Goal: Task Accomplishment & Management: Complete application form

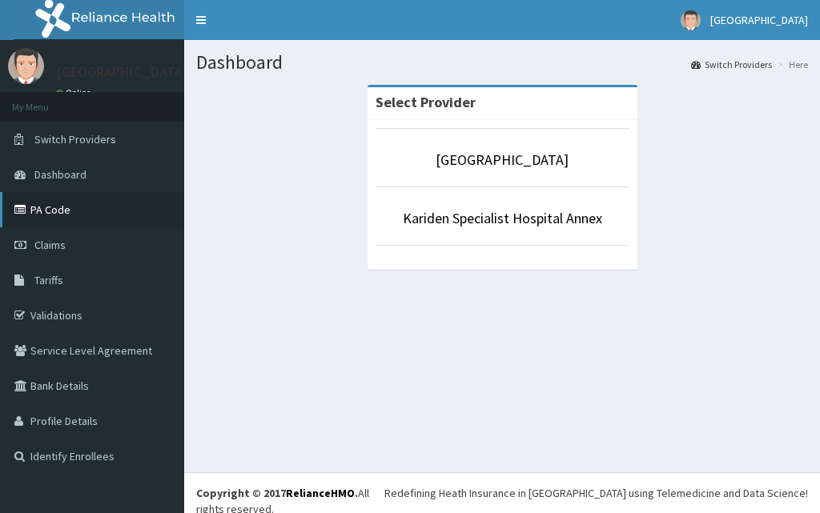
click at [66, 216] on link "PA Code" at bounding box center [92, 209] width 184 height 35
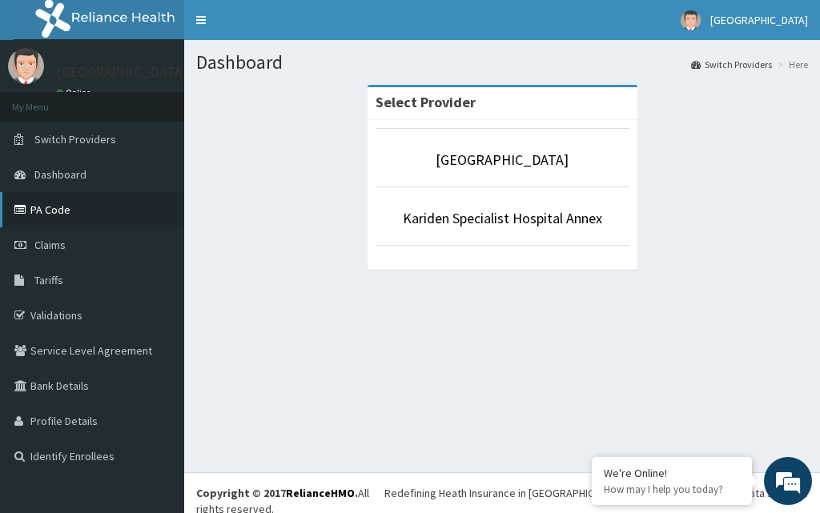
click at [71, 204] on link "PA Code" at bounding box center [92, 209] width 184 height 35
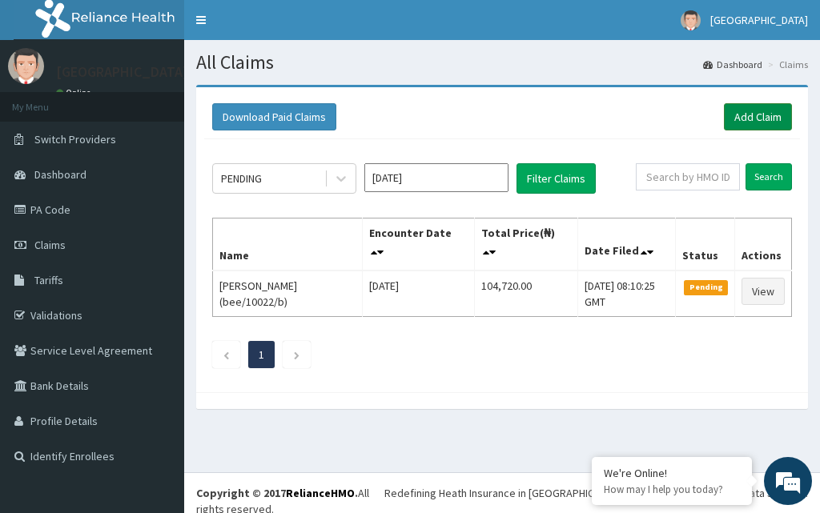
click at [739, 122] on link "Add Claim" at bounding box center [758, 116] width 68 height 27
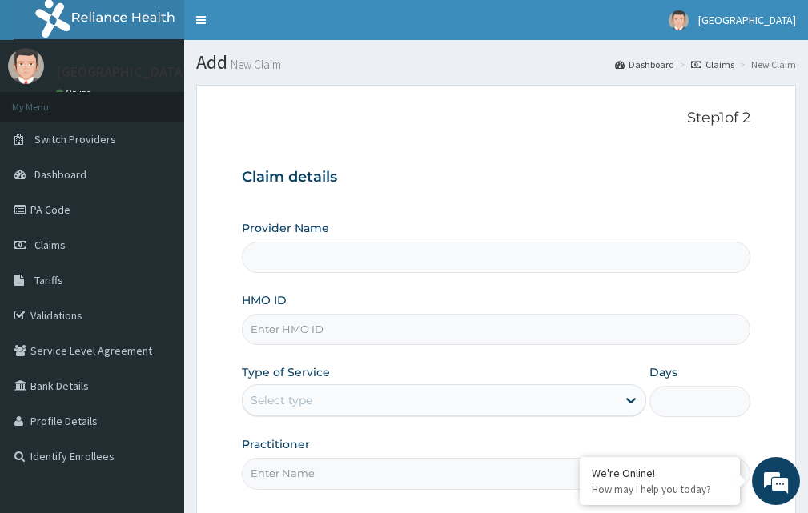
click at [311, 335] on input "HMO ID" at bounding box center [496, 329] width 508 height 31
paste input "AOM/10168/A"
type input "AOM/10168/A"
type input "[GEOGRAPHIC_DATA]"
type input "AOM/10168/A"
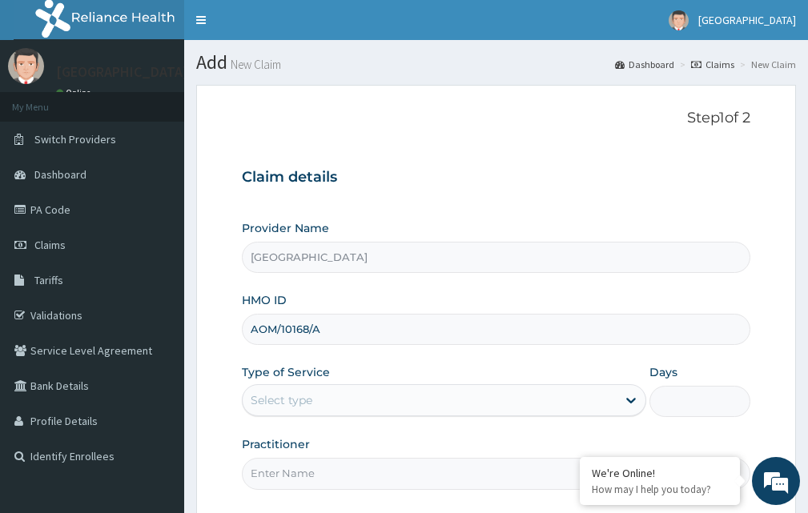
click at [540, 387] on div "Select type" at bounding box center [444, 400] width 404 height 32
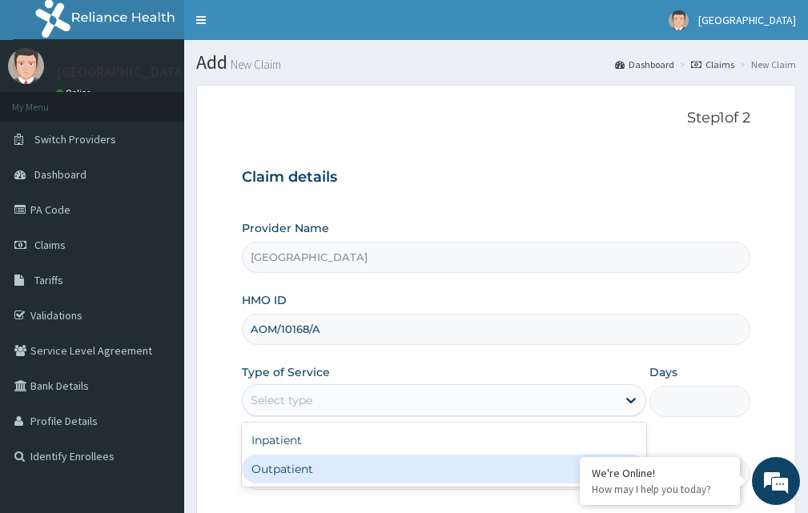
click at [437, 470] on div "Outpatient" at bounding box center [444, 469] width 404 height 29
type input "1"
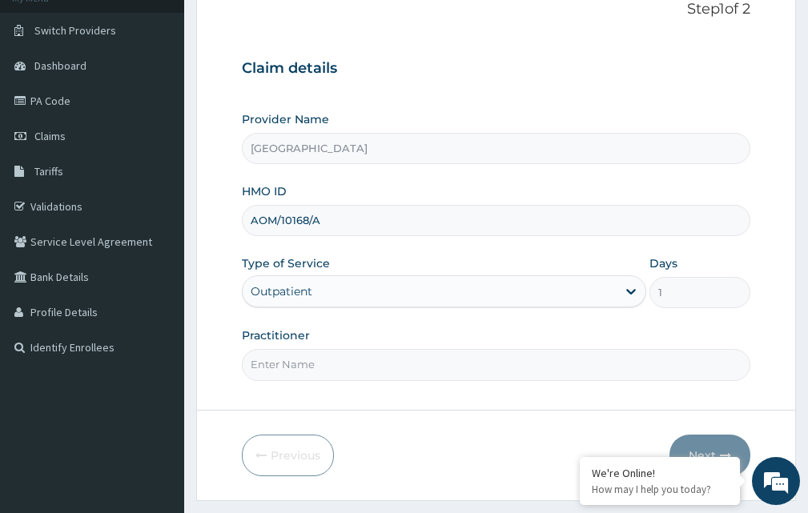
scroll to position [111, 0]
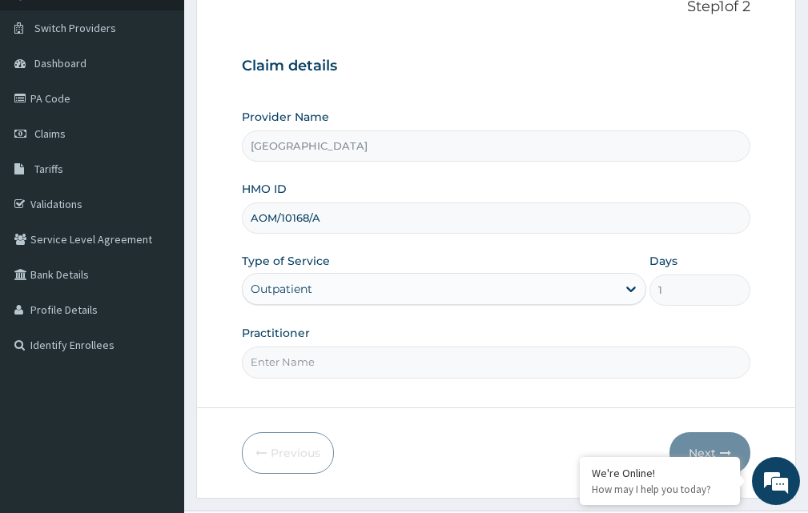
click at [347, 358] on input "Practitioner" at bounding box center [496, 362] width 508 height 31
type input "DR. [GEOGRAPHIC_DATA]"
click at [716, 439] on button "Next" at bounding box center [709, 453] width 81 height 42
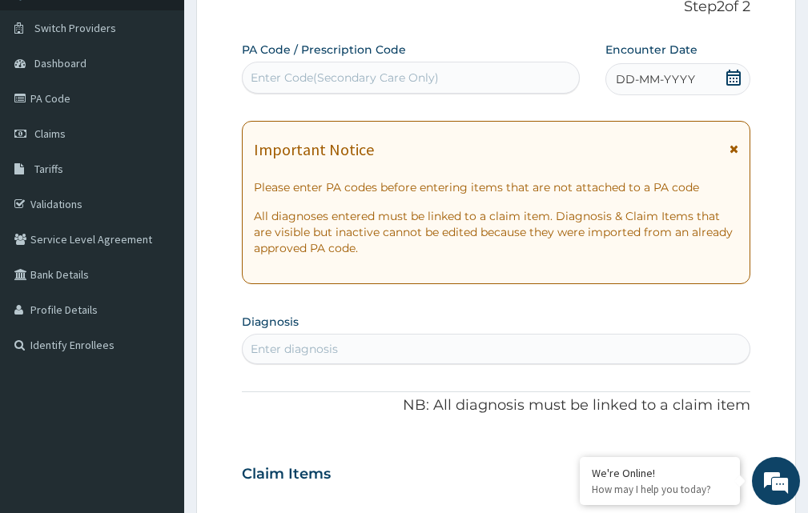
scroll to position [0, 0]
click at [287, 80] on div "Enter Code(Secondary Care Only)" at bounding box center [345, 78] width 188 height 16
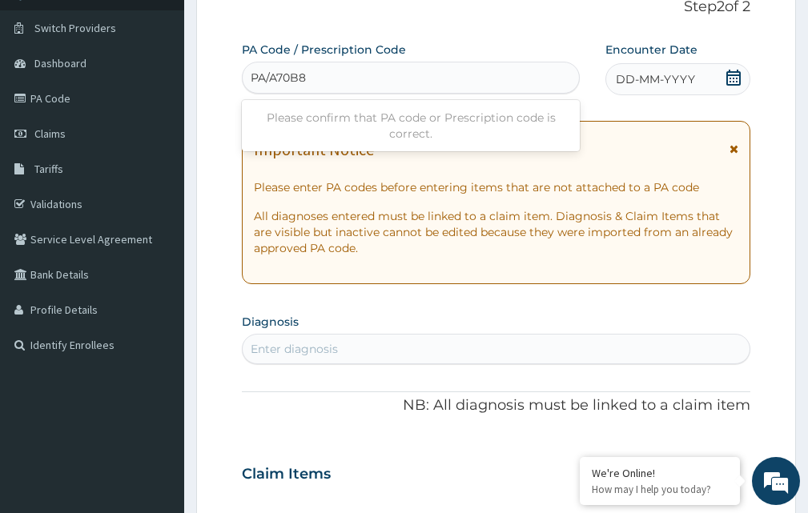
type input "PA/A70B8F"
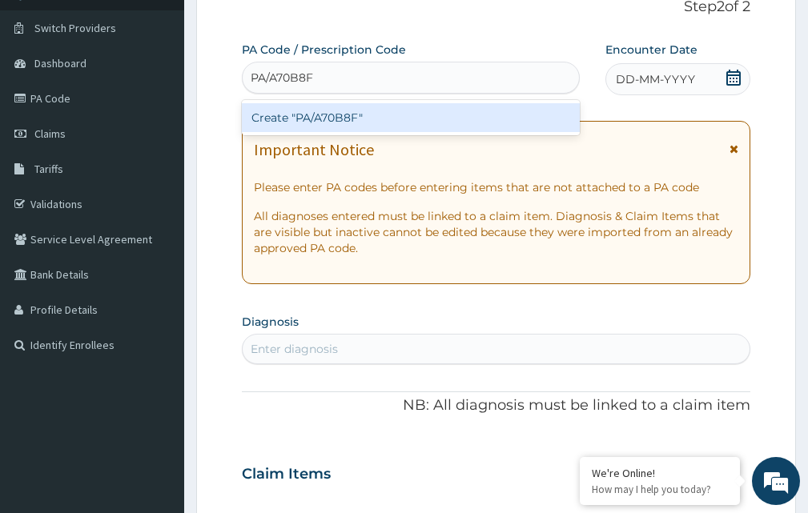
click at [366, 107] on div "Create "PA/A70B8F"" at bounding box center [411, 117] width 338 height 29
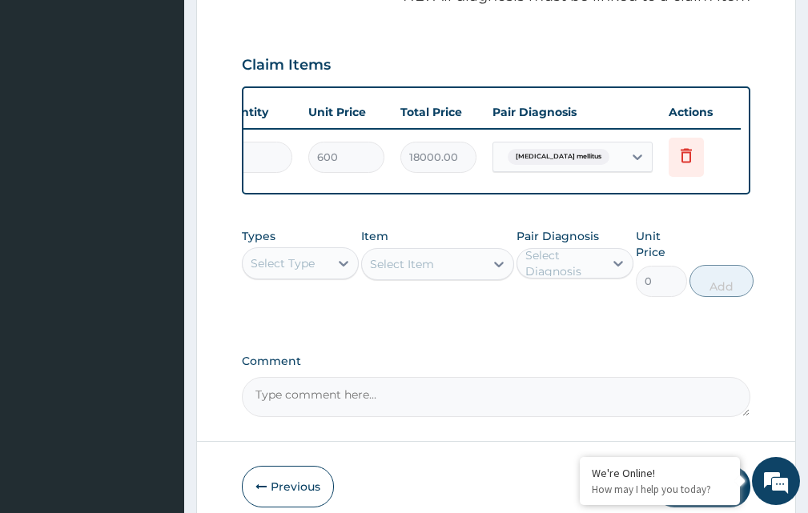
scroll to position [609, 0]
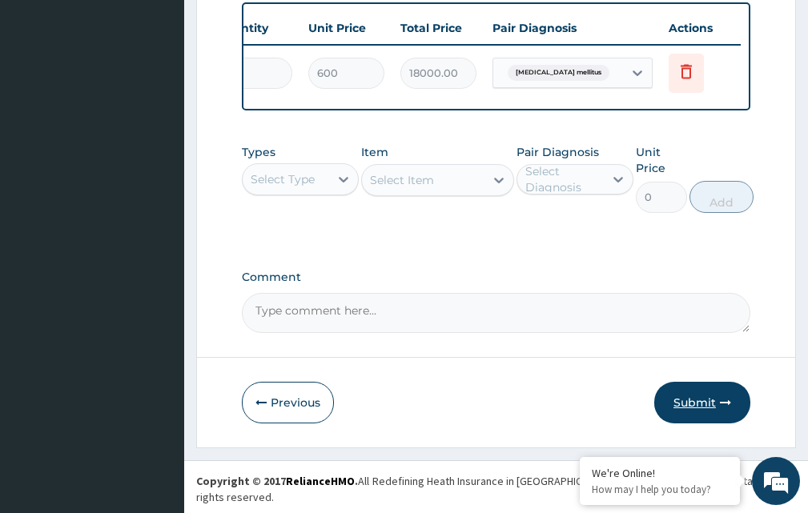
click at [685, 411] on button "Submit" at bounding box center [702, 403] width 96 height 42
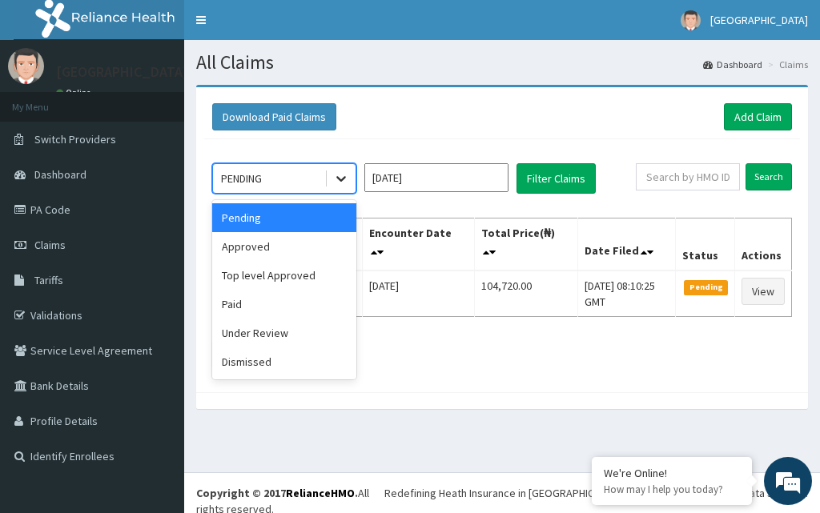
click at [343, 186] on icon at bounding box center [341, 178] width 16 height 16
click at [295, 223] on div "Pending" at bounding box center [284, 217] width 144 height 29
click at [341, 178] on icon at bounding box center [341, 178] width 16 height 16
click at [318, 253] on div "Approved" at bounding box center [284, 246] width 144 height 29
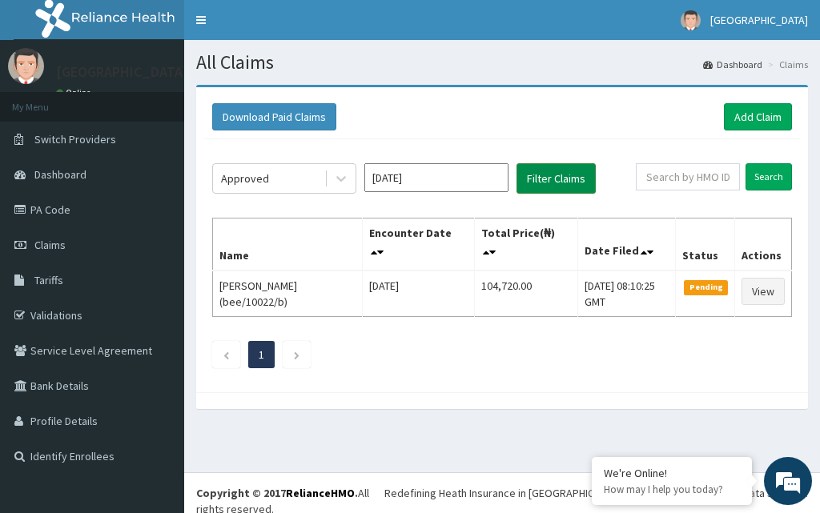
click at [547, 174] on button "Filter Claims" at bounding box center [555, 178] width 79 height 30
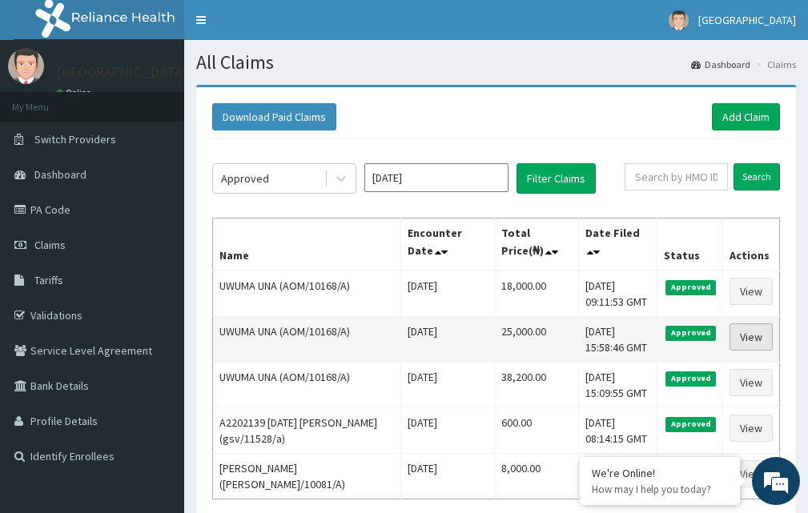
click at [764, 343] on link "View" at bounding box center [750, 336] width 43 height 27
